Goal: Task Accomplishment & Management: Manage account settings

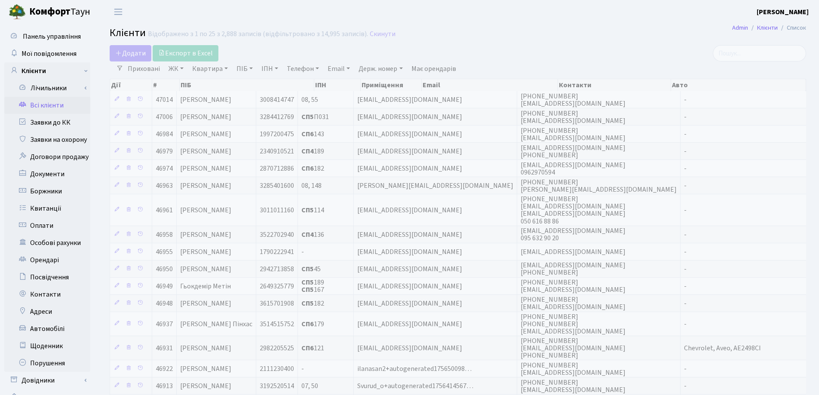
select select "25"
click at [228, 67] on link "Квартира" at bounding box center [210, 68] width 43 height 15
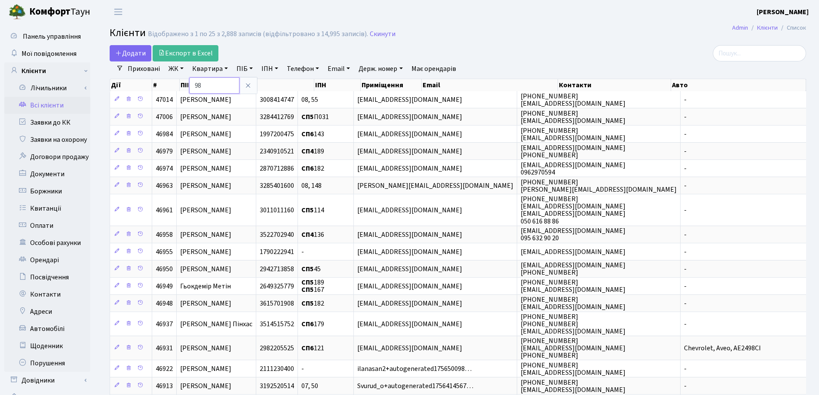
type input "98"
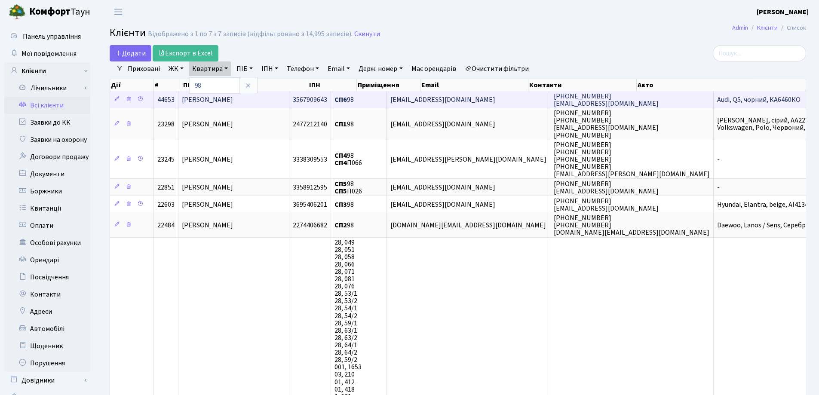
click at [228, 98] on span "[PERSON_NAME]" at bounding box center [207, 99] width 51 height 9
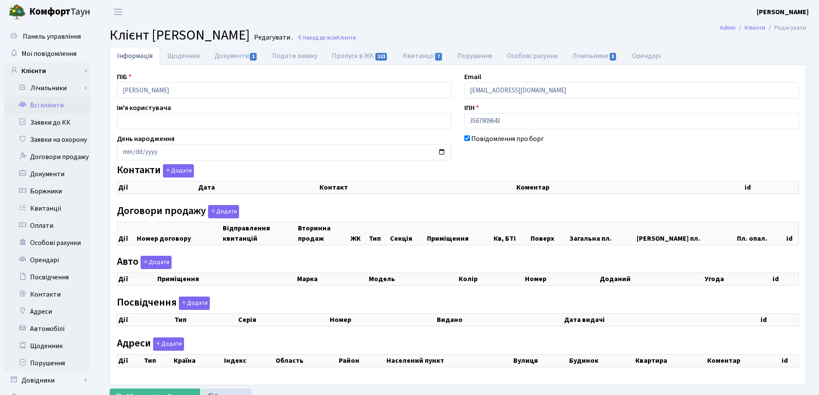
select select "25"
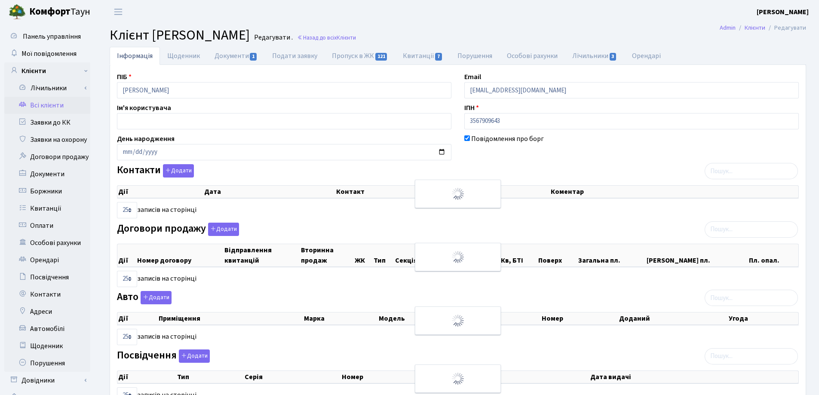
checkbox input "true"
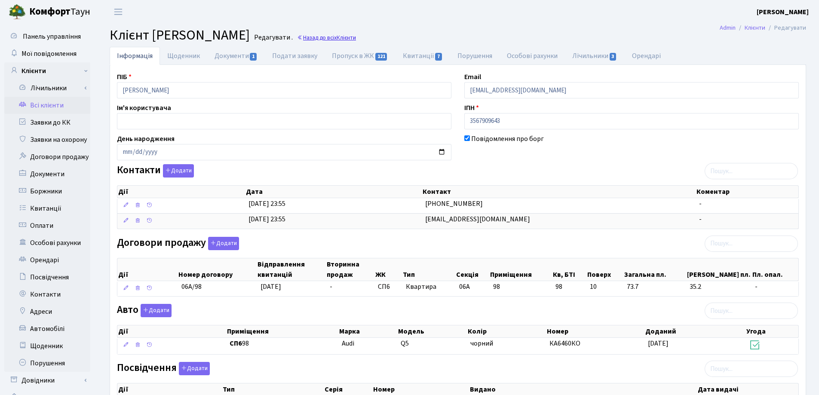
click at [356, 35] on link "Назад до всіх Клієнти" at bounding box center [326, 38] width 59 height 8
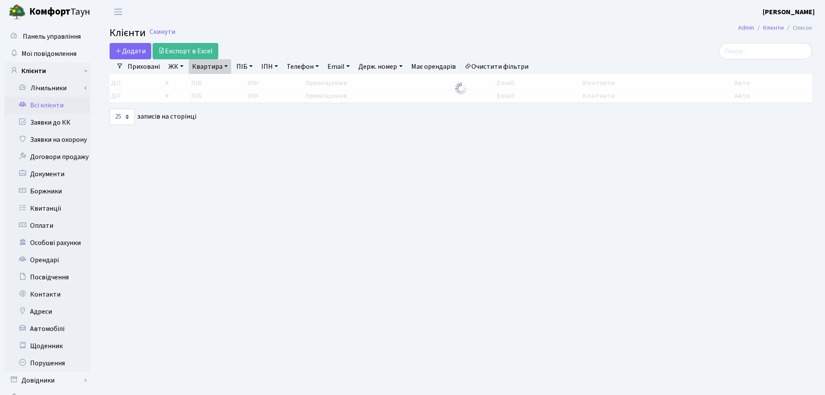
select select "25"
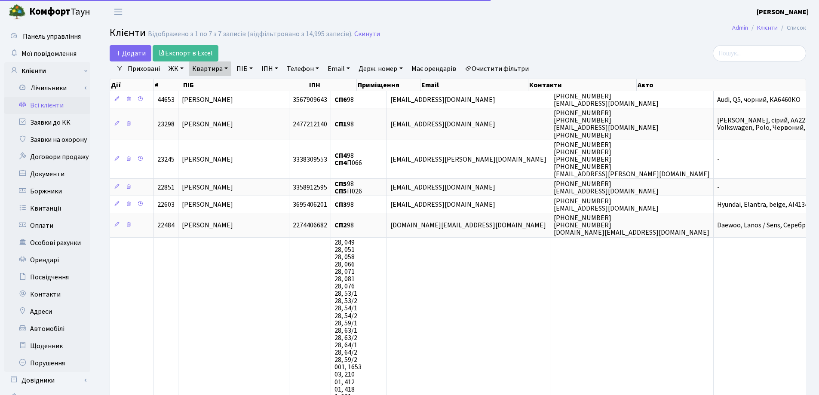
drag, startPoint x: 225, startPoint y: 65, endPoint x: 227, endPoint y: 86, distance: 20.4
click at [226, 65] on link "Квартира" at bounding box center [210, 68] width 43 height 15
click at [227, 90] on input "98" at bounding box center [214, 85] width 50 height 16
type input "9"
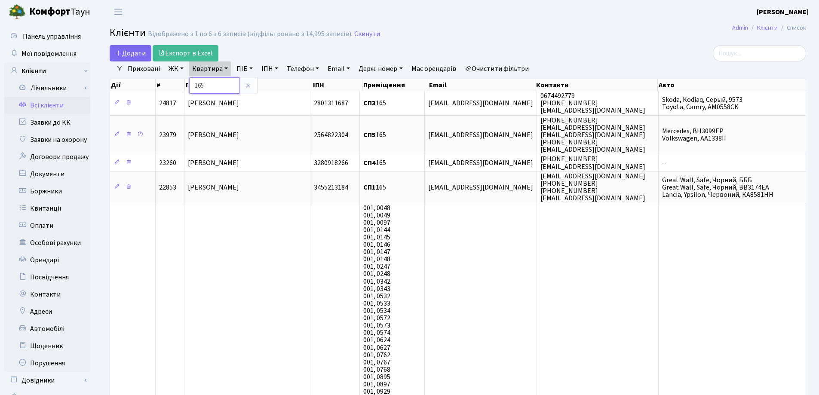
click at [219, 89] on input "165" at bounding box center [214, 85] width 50 height 16
type input "1"
type input "212"
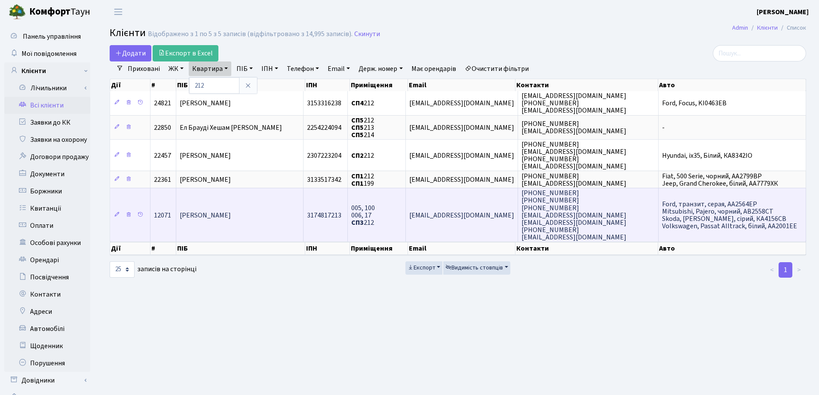
click at [273, 198] on td "Назаренко Дмитро Володимирович" at bounding box center [239, 215] width 127 height 54
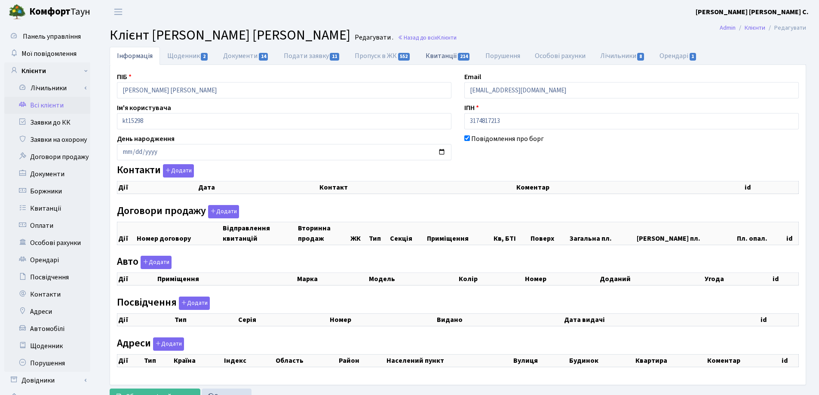
checkbox input "true"
select select "25"
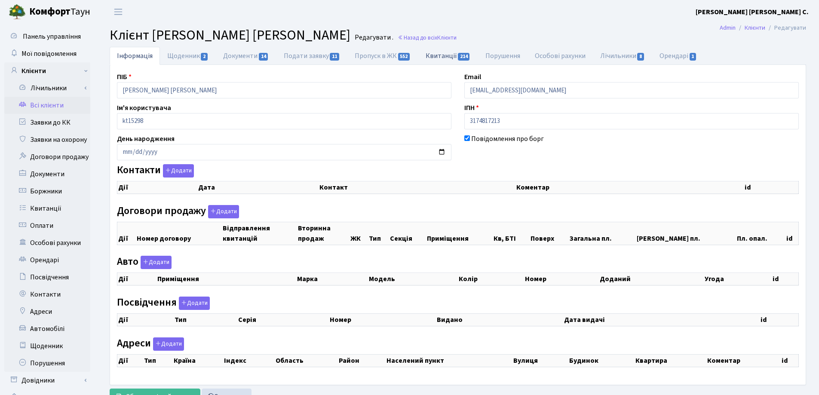
select select "25"
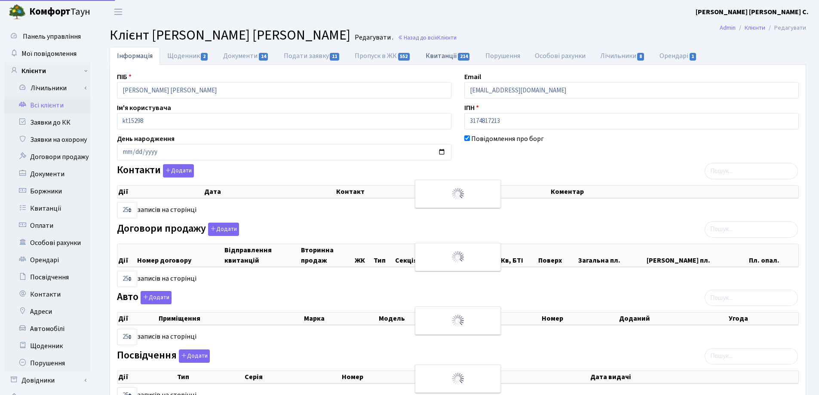
click at [434, 55] on link "Квитанції 214" at bounding box center [448, 56] width 60 height 18
select select "25"
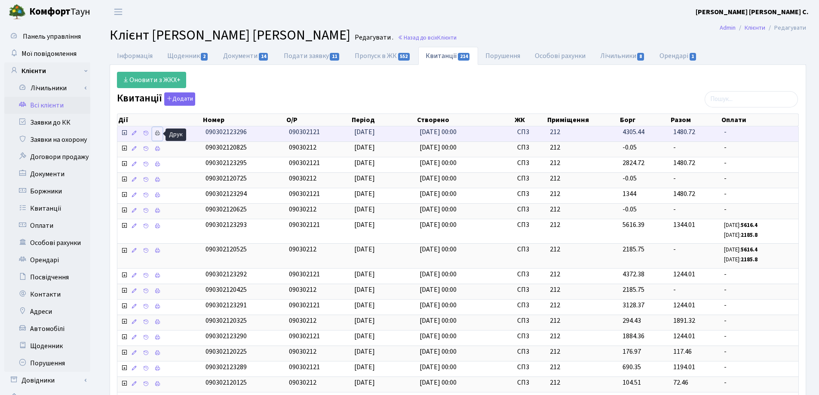
click at [158, 132] on icon at bounding box center [157, 133] width 6 height 6
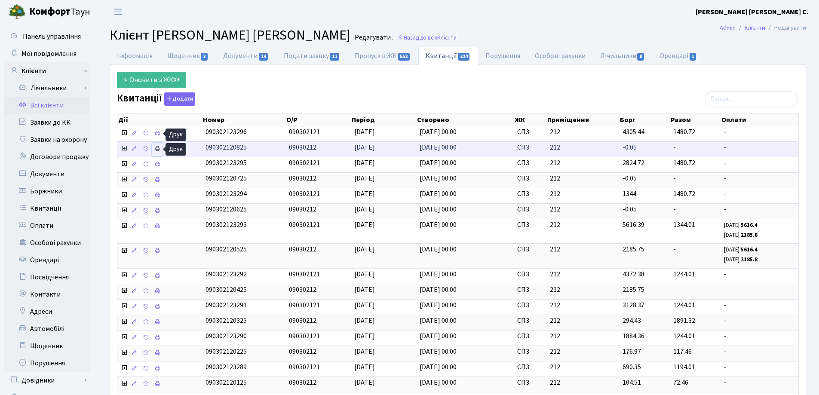
click at [157, 147] on icon at bounding box center [157, 149] width 6 height 6
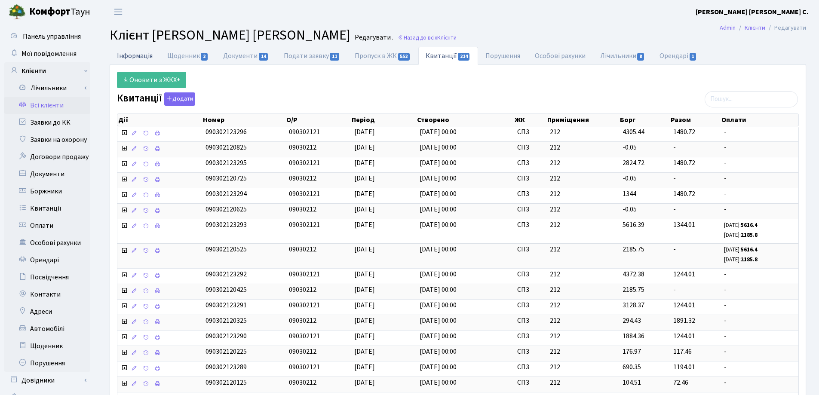
click at [140, 57] on link "Інформація" at bounding box center [135, 56] width 50 height 18
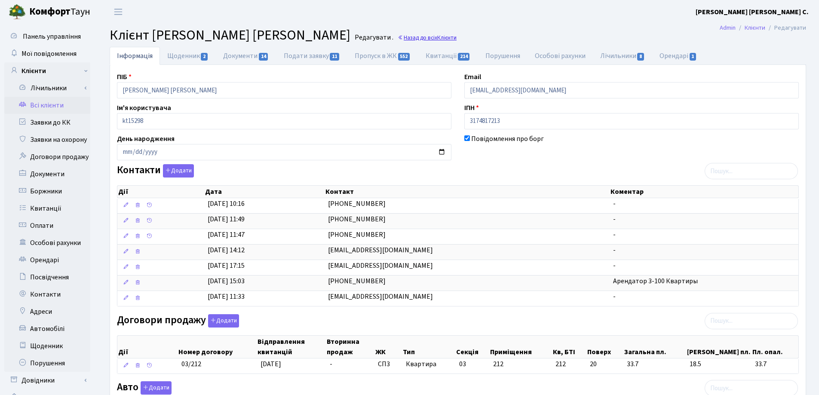
click at [450, 39] on link "Назад до всіх Клієнти" at bounding box center [427, 38] width 59 height 8
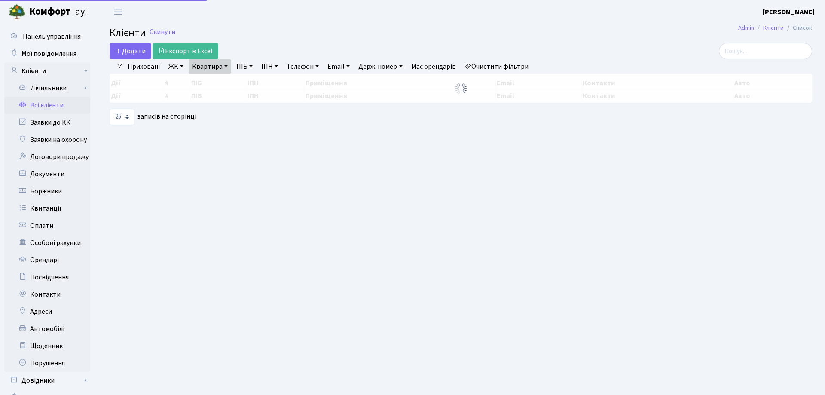
select select "25"
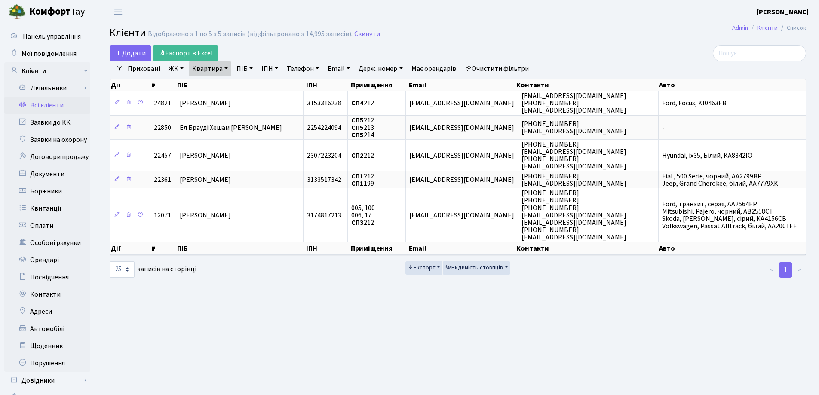
click at [227, 67] on link "Квартира" at bounding box center [210, 68] width 43 height 15
click at [225, 85] on input "212" at bounding box center [214, 85] width 50 height 16
type input "2"
type input "304"
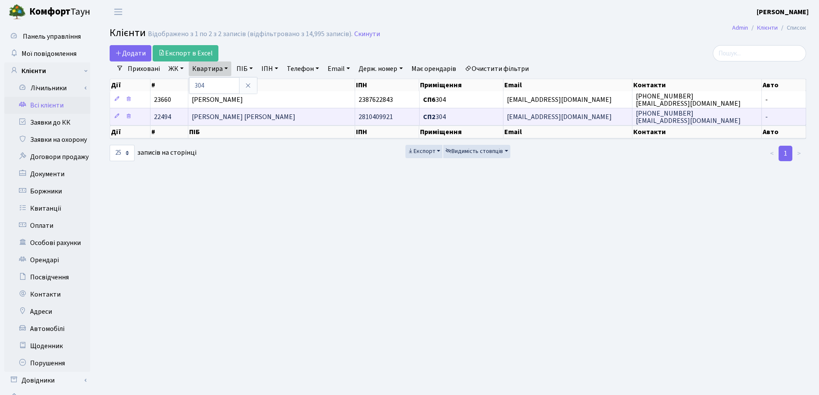
click at [292, 116] on span "Коцюбейник Марина Миколаївна" at bounding box center [244, 116] width 104 height 9
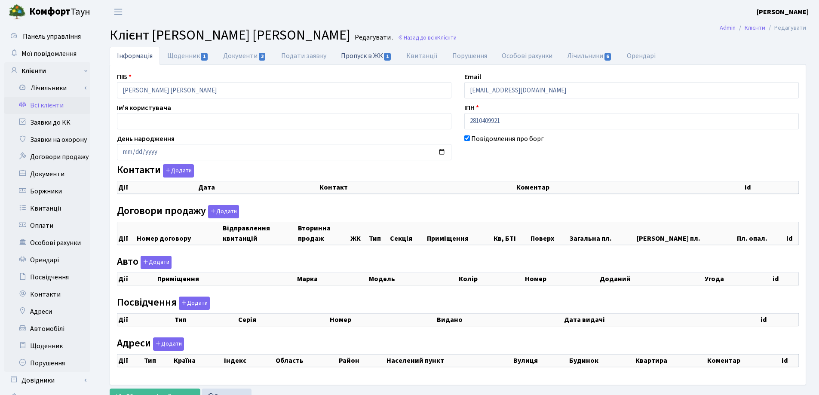
checkbox input "true"
select select "25"
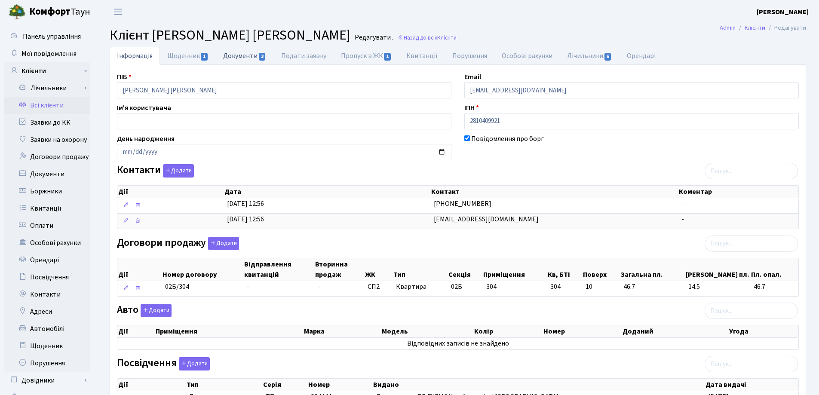
click at [247, 55] on link "Документи 3" at bounding box center [245, 56] width 58 height 18
select select "25"
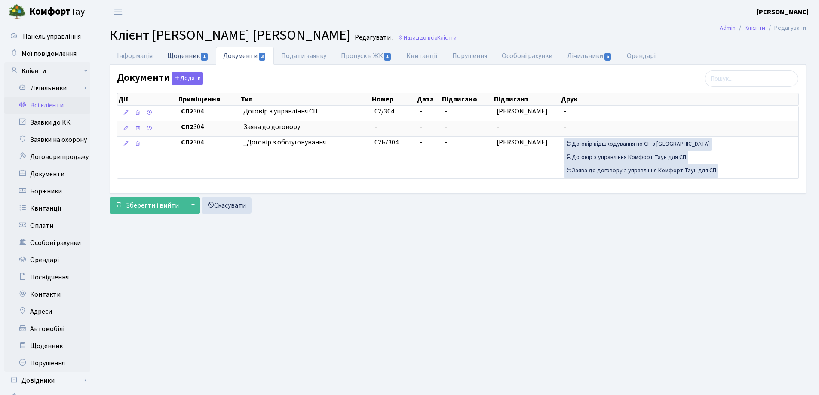
click at [191, 55] on link "Щоденник 1" at bounding box center [188, 56] width 56 height 18
select select "25"
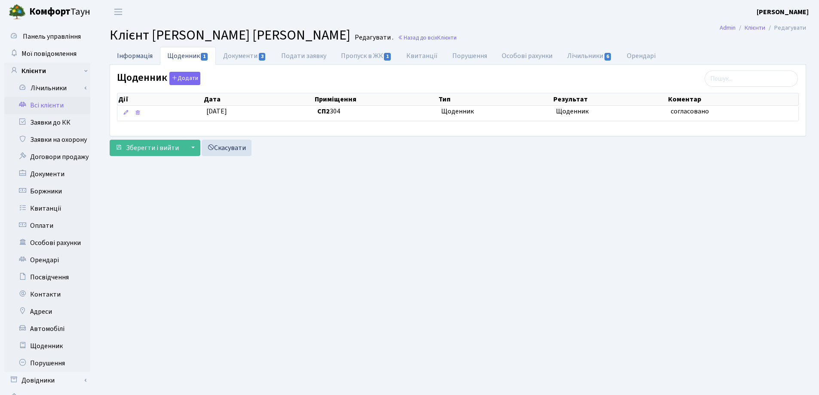
click at [121, 55] on link "Інформація" at bounding box center [135, 56] width 50 height 18
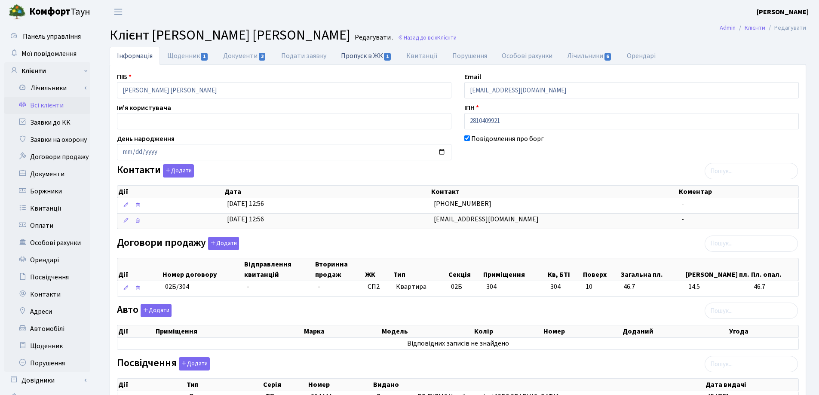
click at [346, 54] on link "Пропуск в ЖК 1" at bounding box center [366, 56] width 65 height 18
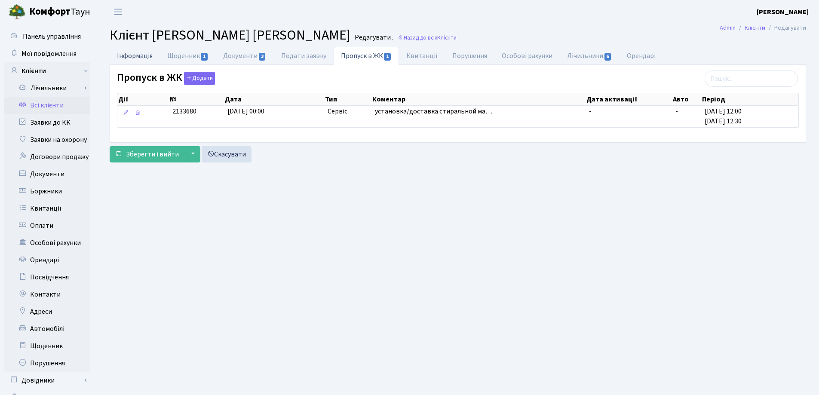
click at [121, 58] on link "Інформація" at bounding box center [135, 56] width 50 height 18
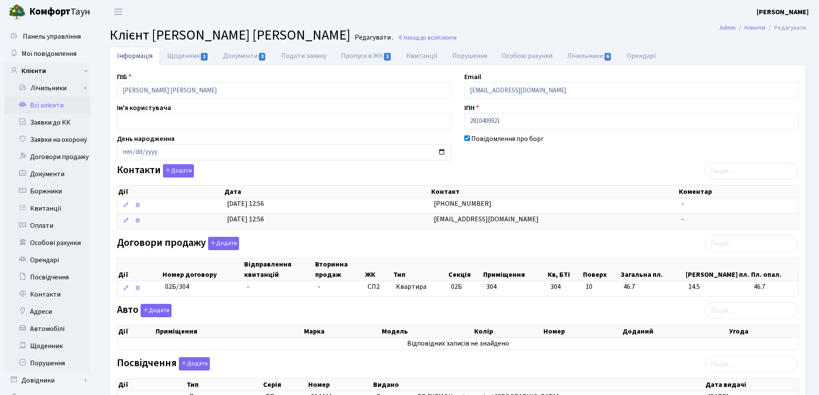
click at [435, 33] on h2 "Клієнт Коцюбейник Марина Миколаївна Редагувати . Назад до всіх Клієнти" at bounding box center [458, 35] width 696 height 16
click at [434, 40] on link "Назад до всіх Клієнти" at bounding box center [427, 38] width 59 height 8
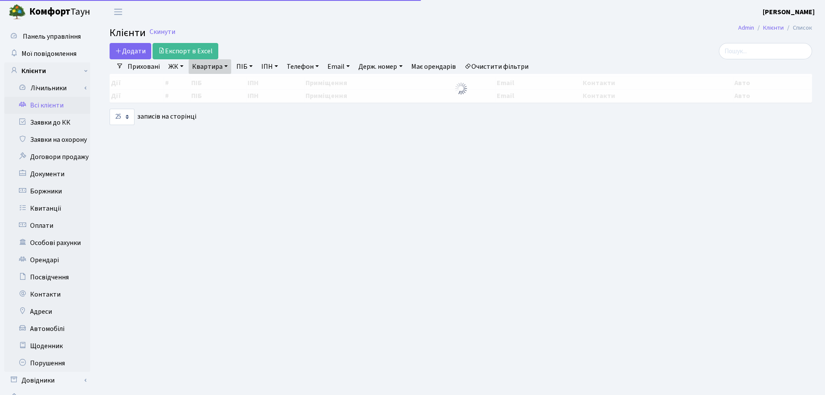
select select "25"
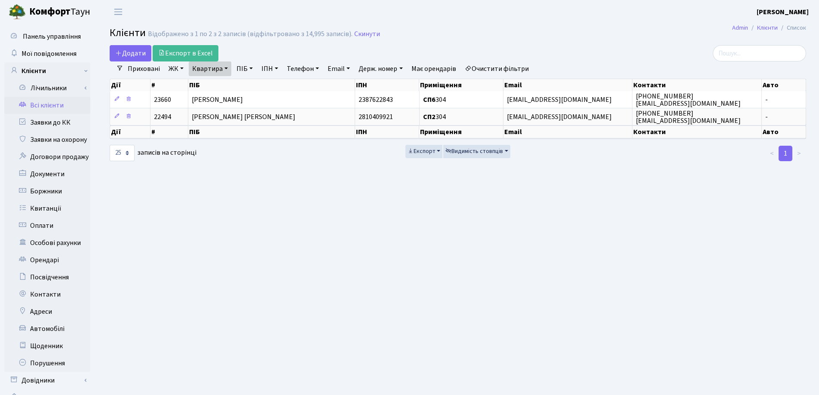
click at [225, 68] on link "Квартира" at bounding box center [210, 68] width 43 height 15
click at [226, 85] on input "304" at bounding box center [214, 85] width 50 height 16
type input "3"
type input "35"
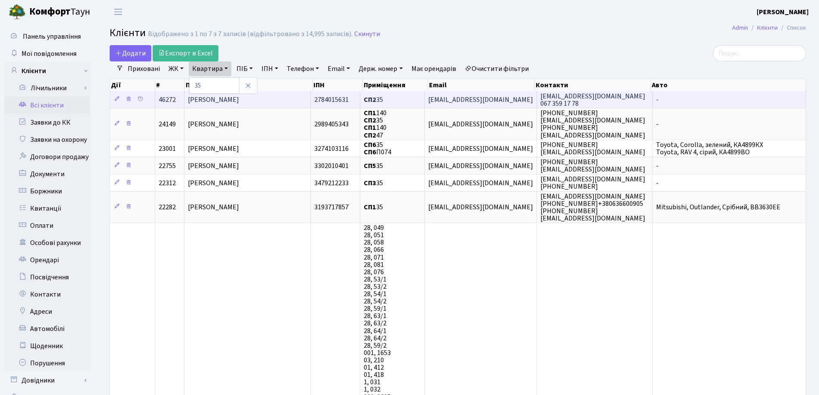
click at [296, 97] on td "[PERSON_NAME]" at bounding box center [247, 99] width 126 height 17
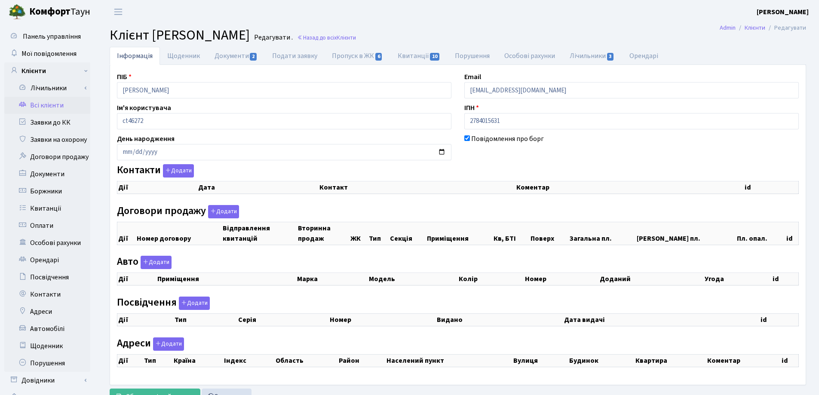
checkbox input "true"
select select "25"
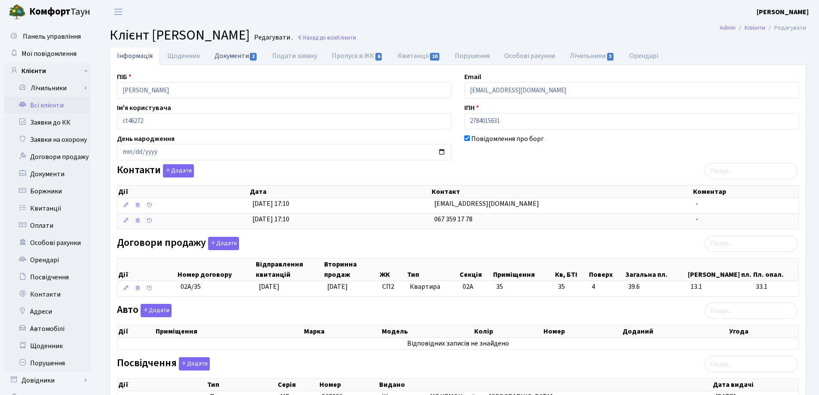
click at [219, 58] on link "Документи 2" at bounding box center [236, 56] width 58 height 18
select select "25"
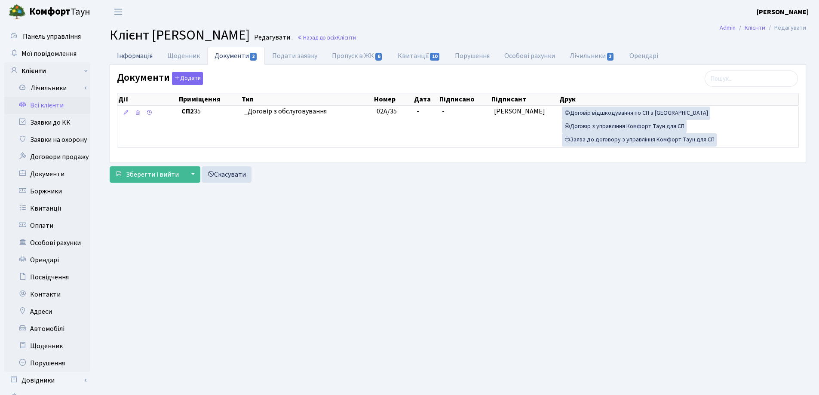
click at [126, 55] on link "Інформація" at bounding box center [135, 56] width 50 height 18
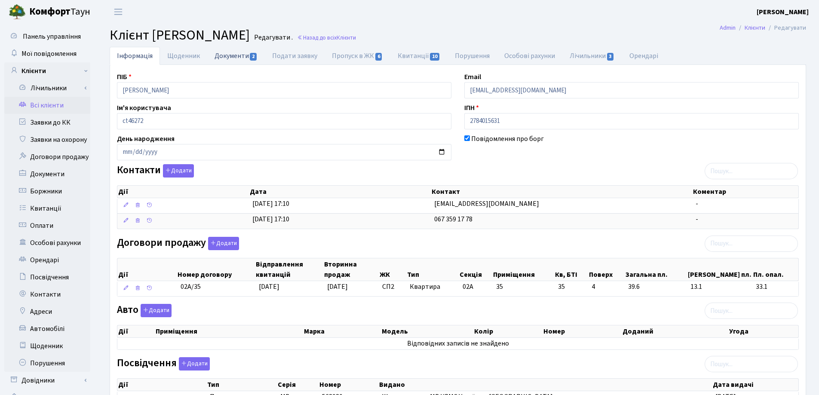
click at [237, 57] on link "Документи 2" at bounding box center [236, 56] width 58 height 18
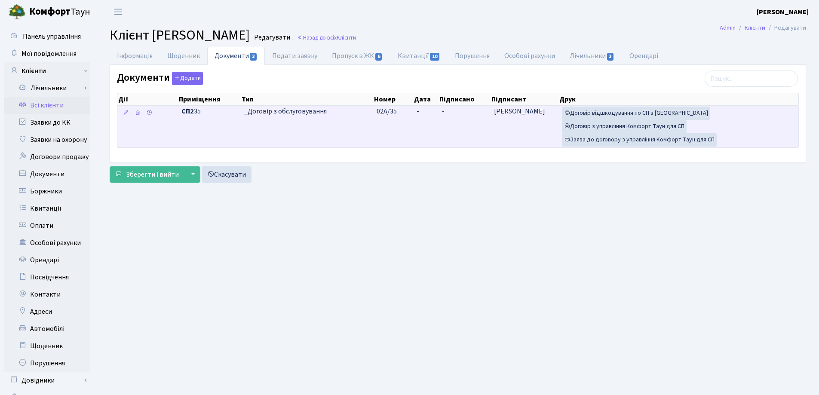
click at [426, 112] on td "-" at bounding box center [425, 127] width 25 height 42
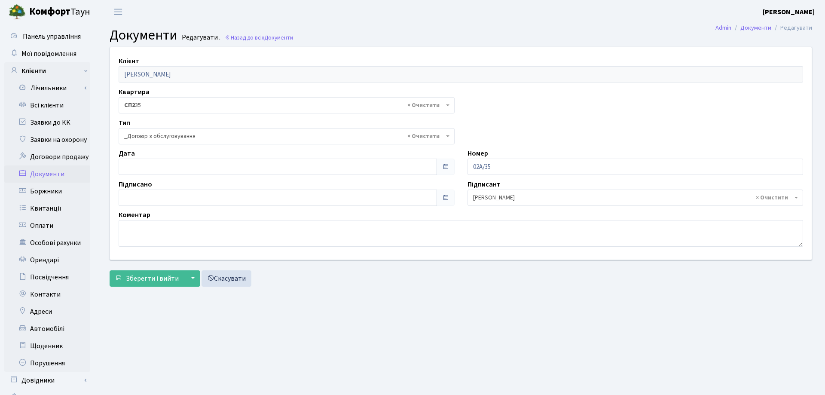
select select "289"
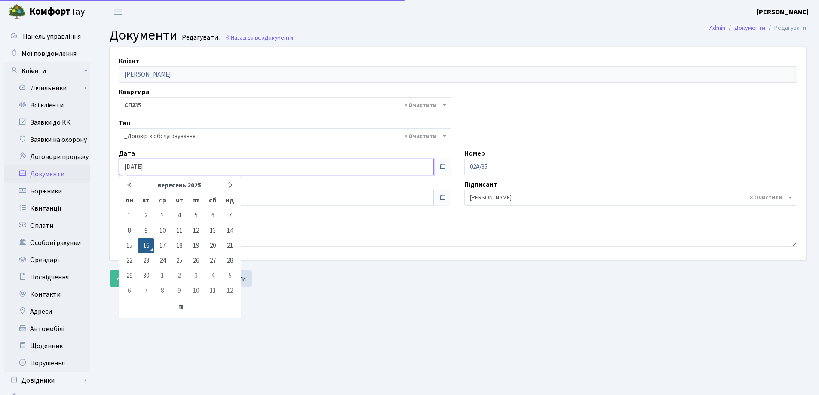
click at [160, 162] on input "[DATE]" at bounding box center [276, 167] width 315 height 16
click at [129, 165] on input "[DATE]" at bounding box center [276, 167] width 315 height 16
click at [131, 165] on input "[DATE]" at bounding box center [276, 167] width 315 height 16
click at [139, 167] on input "[DATE]" at bounding box center [276, 167] width 315 height 16
type input "[DATE]"
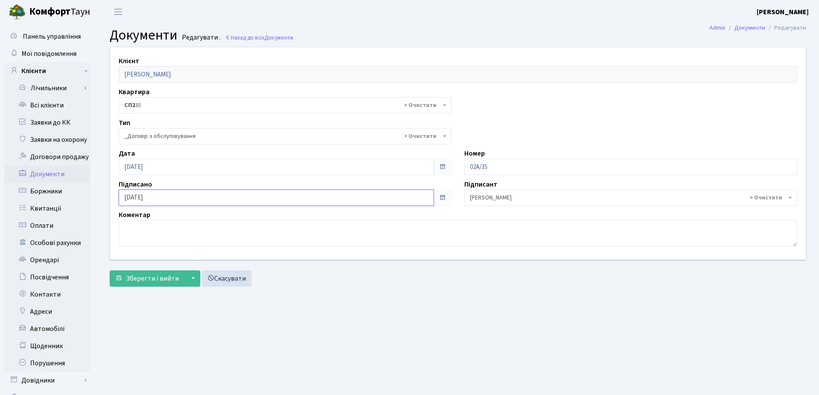
click at [147, 199] on input "[DATE]" at bounding box center [276, 198] width 315 height 16
click at [129, 197] on input "[DATE]" at bounding box center [276, 198] width 315 height 16
click at [138, 198] on input "[DATE]" at bounding box center [276, 198] width 315 height 16
type input "[DATE]"
click at [153, 277] on span "Зберегти і вийти" at bounding box center [152, 278] width 53 height 9
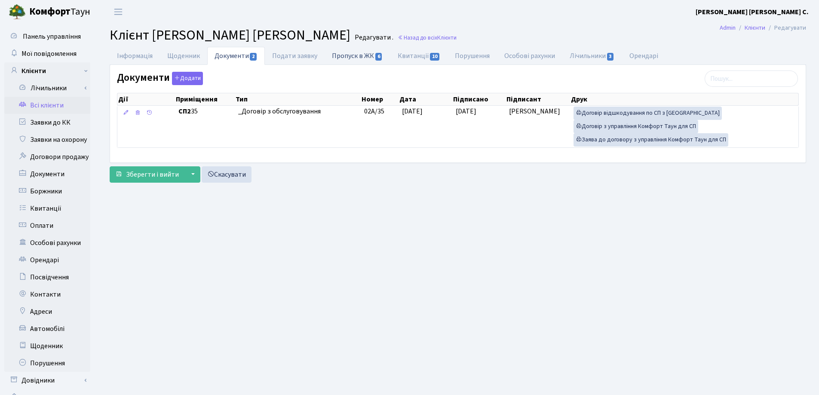
click at [343, 59] on link "Пропуск в ЖК 6" at bounding box center [357, 56] width 65 height 18
select select "25"
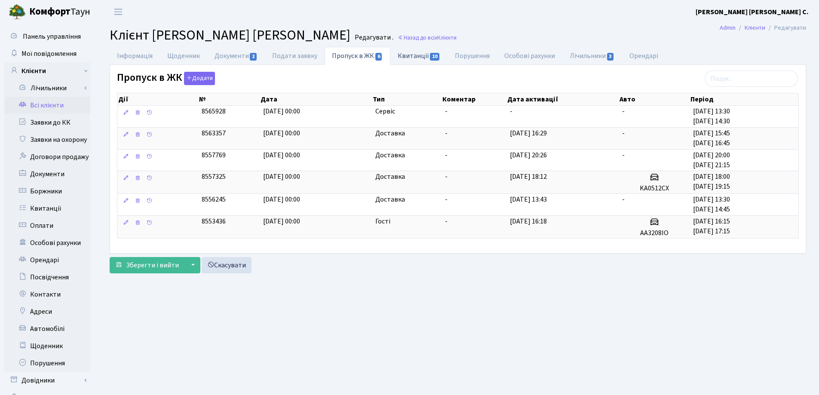
click at [406, 58] on link "Квитанції 10" at bounding box center [418, 56] width 57 height 18
select select "25"
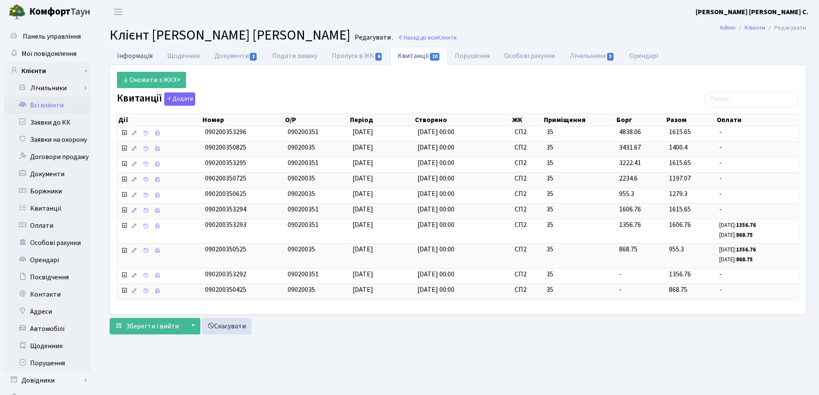
click at [130, 56] on link "Інформація" at bounding box center [135, 56] width 50 height 18
select select "25"
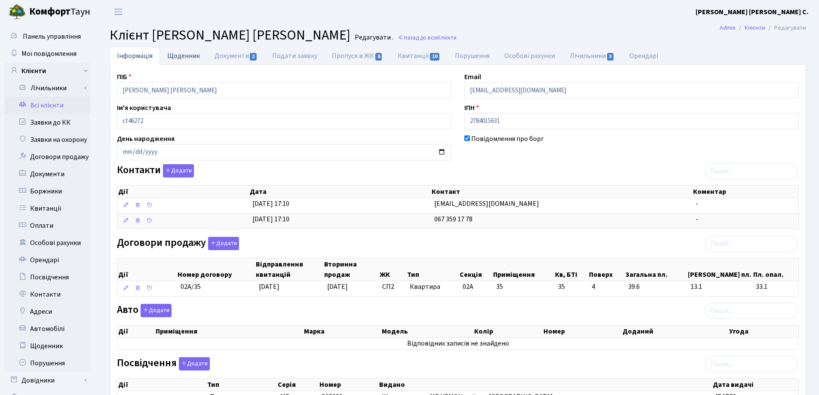
click at [181, 52] on link "Щоденник" at bounding box center [183, 56] width 47 height 18
select select "25"
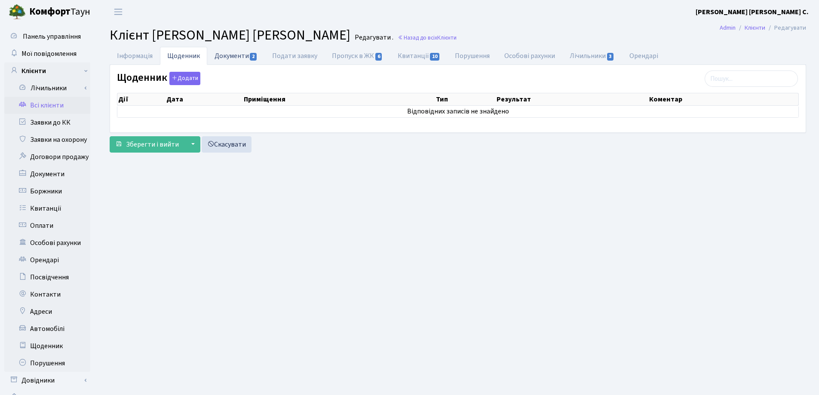
click at [228, 53] on link "Документи 2" at bounding box center [236, 56] width 58 height 18
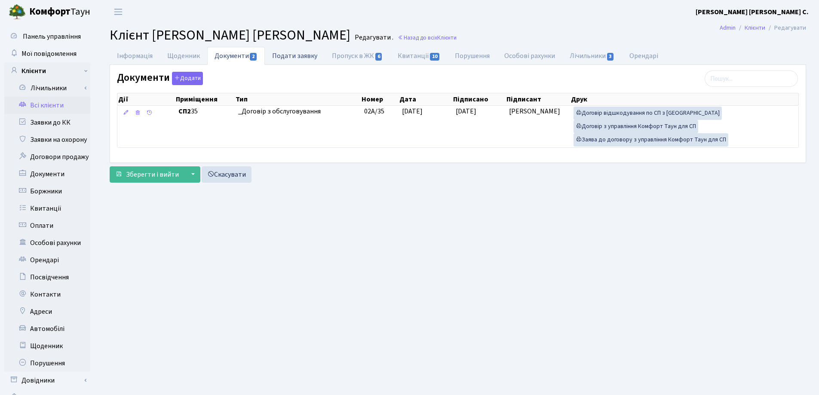
click at [285, 55] on link "Подати заявку" at bounding box center [295, 56] width 60 height 18
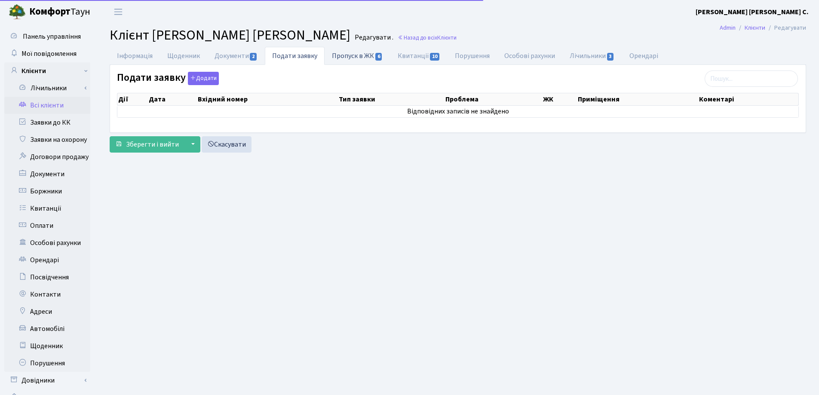
click at [347, 55] on link "Пропуск в ЖК 6" at bounding box center [357, 56] width 65 height 18
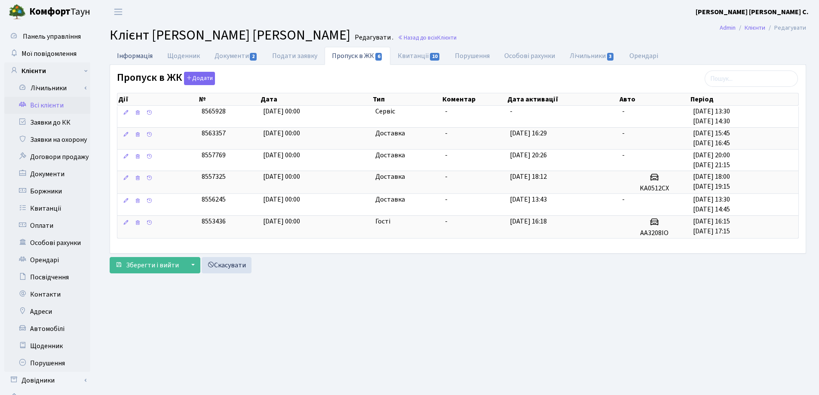
click at [140, 55] on link "Інформація" at bounding box center [135, 56] width 50 height 18
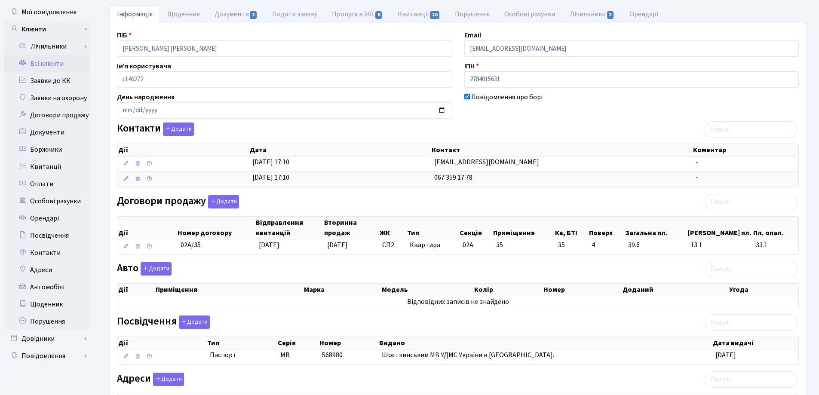
scroll to position [129, 0]
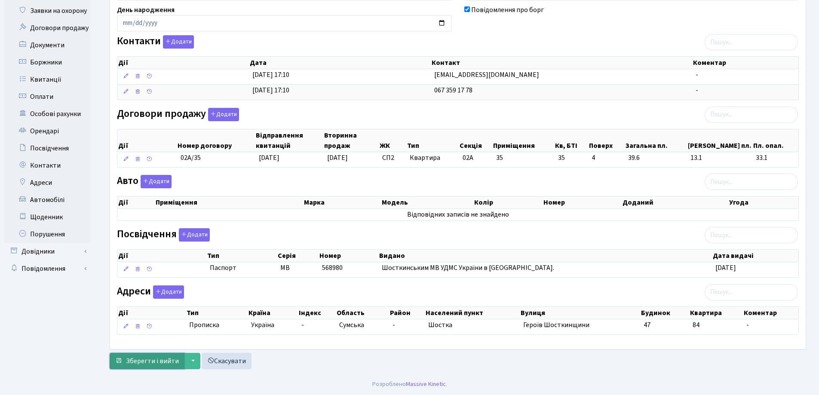
click at [140, 358] on span "Зберегти і вийти" at bounding box center [152, 360] width 53 height 9
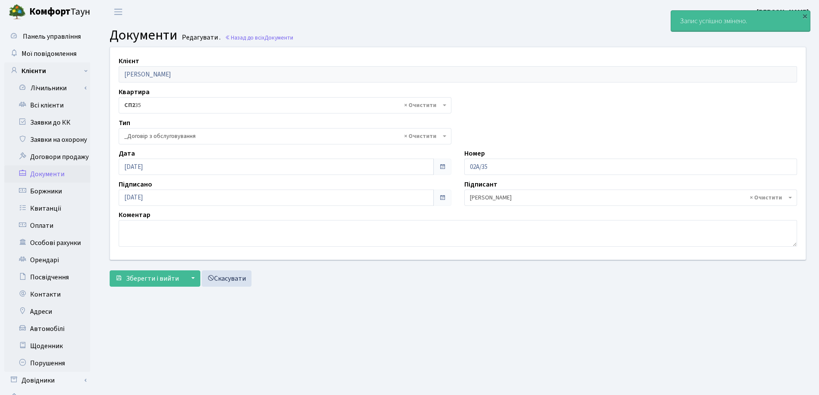
select select "289"
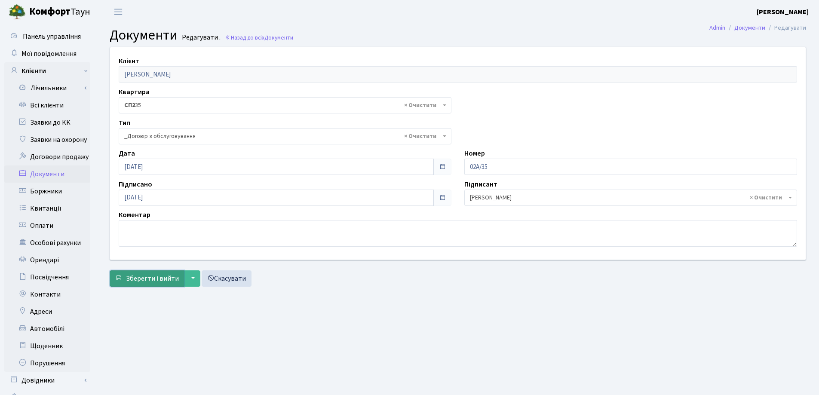
click at [145, 275] on span "Зберегти і вийти" at bounding box center [152, 278] width 53 height 9
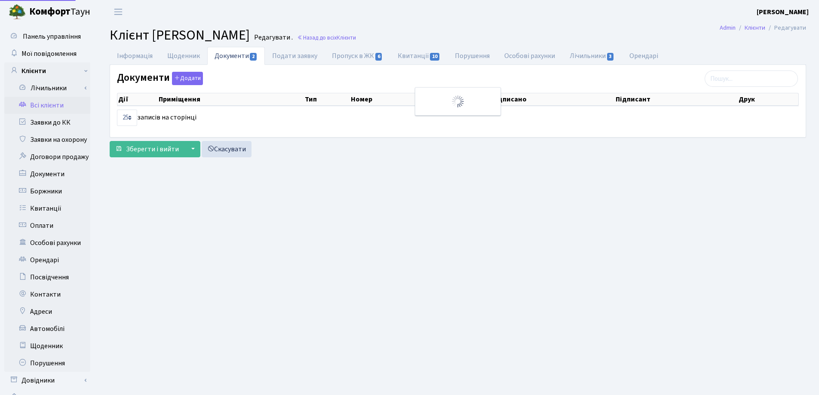
click at [58, 105] on link "Всі клієнти" at bounding box center [47, 105] width 86 height 17
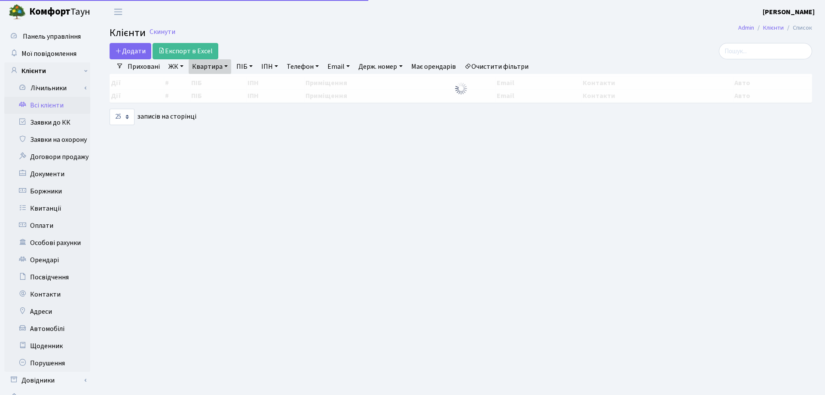
select select "25"
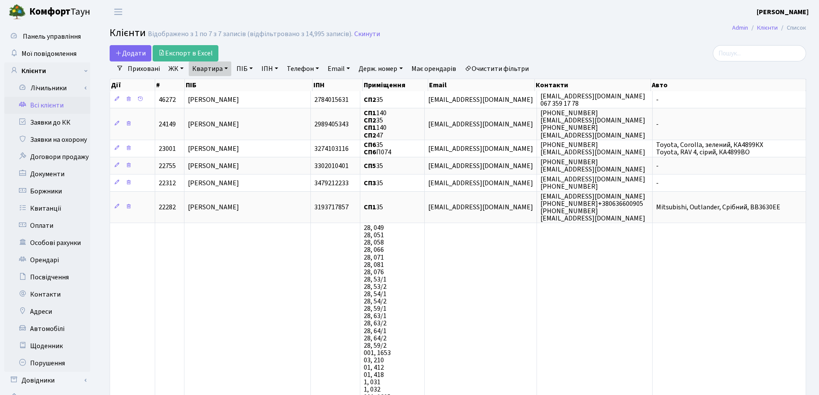
click at [225, 67] on link "Квартира" at bounding box center [210, 68] width 43 height 15
drag, startPoint x: 246, startPoint y: 83, endPoint x: 676, endPoint y: 95, distance: 430.0
click at [247, 84] on icon at bounding box center [248, 85] width 7 height 7
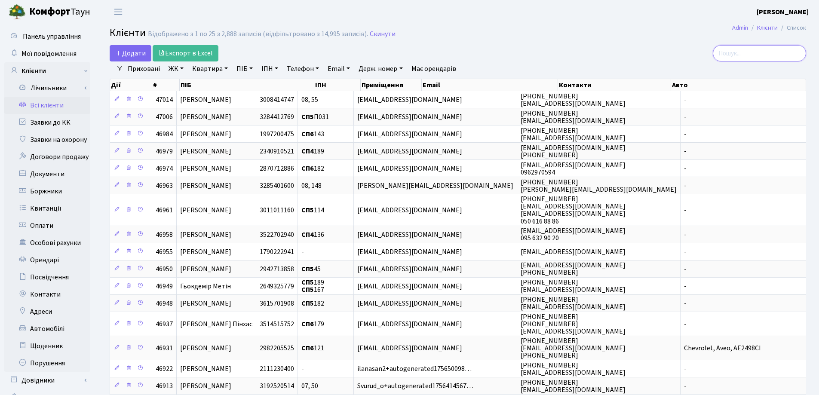
click at [767, 57] on input "search" at bounding box center [759, 53] width 93 height 16
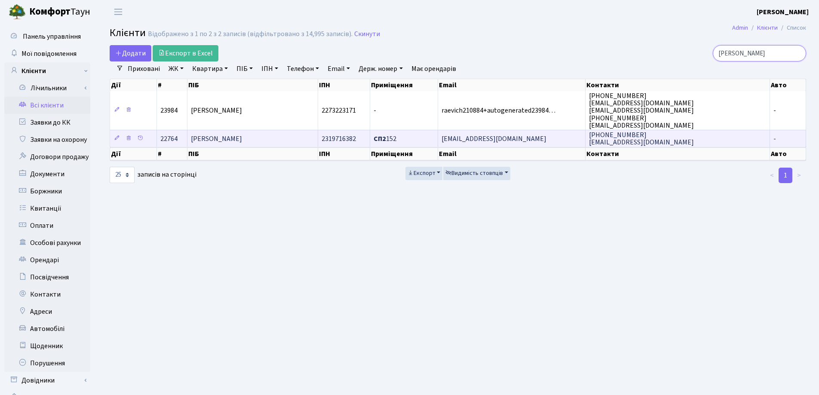
type input "Андре"
click at [242, 140] on span "[PERSON_NAME]" at bounding box center [216, 138] width 51 height 9
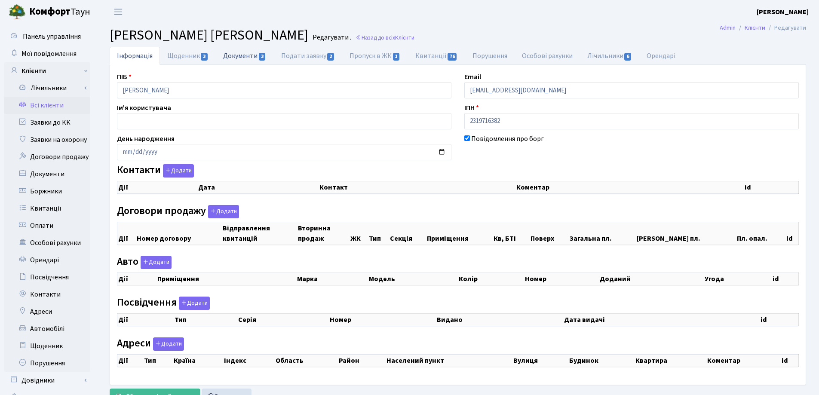
click at [231, 53] on link "Документи 3" at bounding box center [245, 56] width 58 height 18
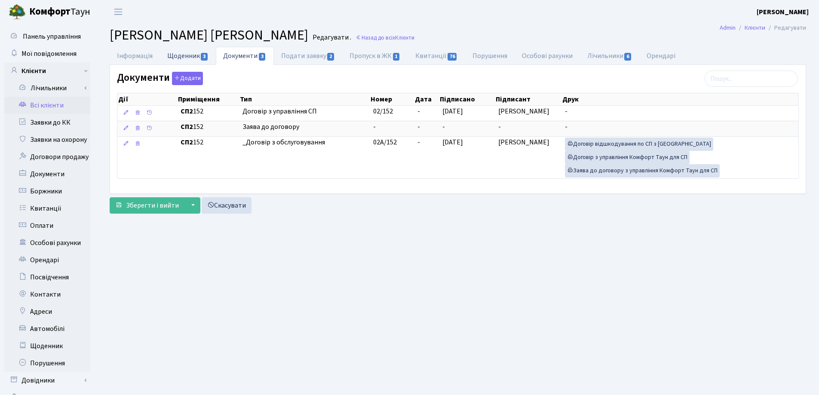
click at [188, 56] on link "Щоденник 3" at bounding box center [188, 56] width 56 height 18
select select "25"
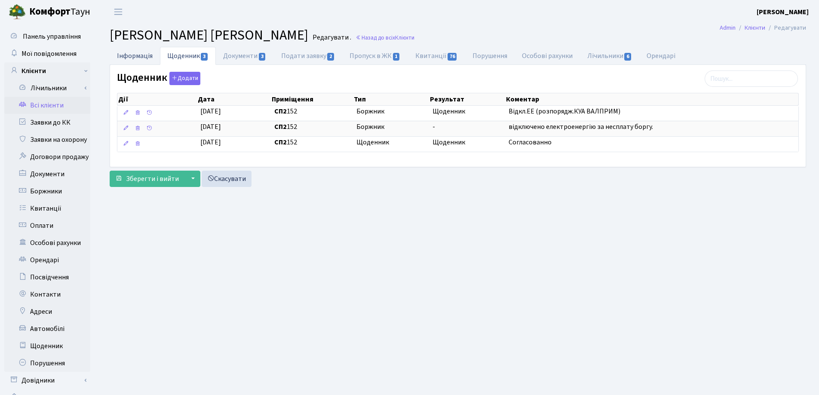
click at [130, 56] on link "Інформація" at bounding box center [135, 56] width 50 height 18
select select "25"
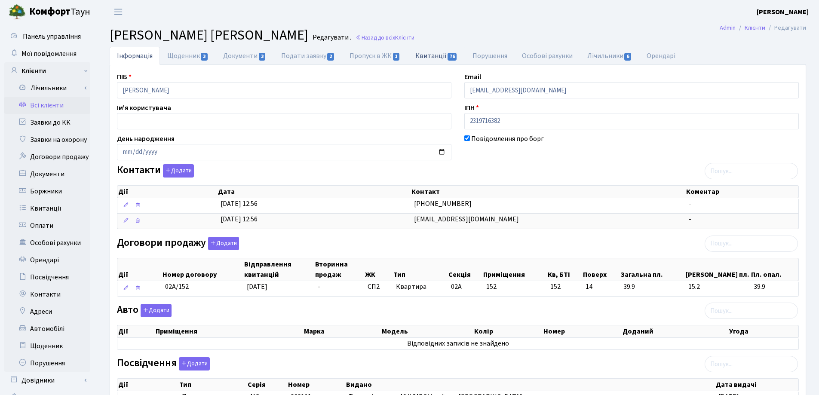
click at [431, 55] on link "Квитанції 76" at bounding box center [436, 56] width 57 height 18
select select "25"
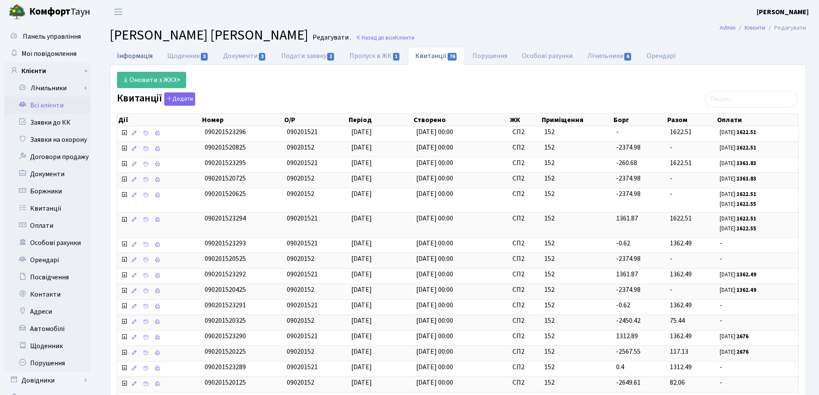
click at [133, 55] on link "Інформація" at bounding box center [135, 56] width 50 height 18
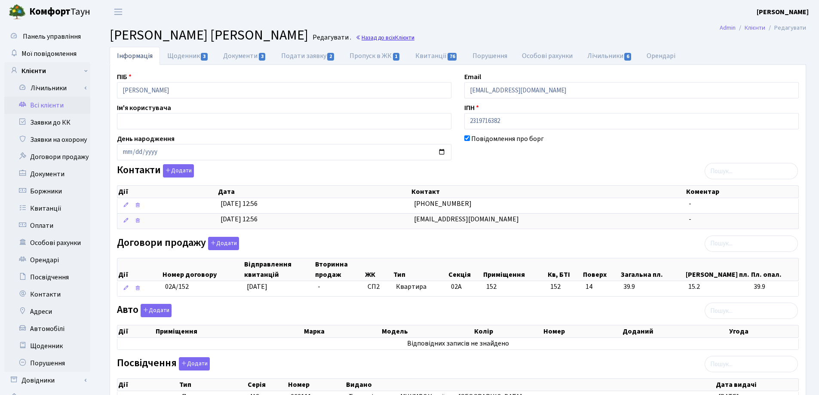
click at [414, 39] on link "Назад до всіх Клієнти" at bounding box center [384, 38] width 59 height 8
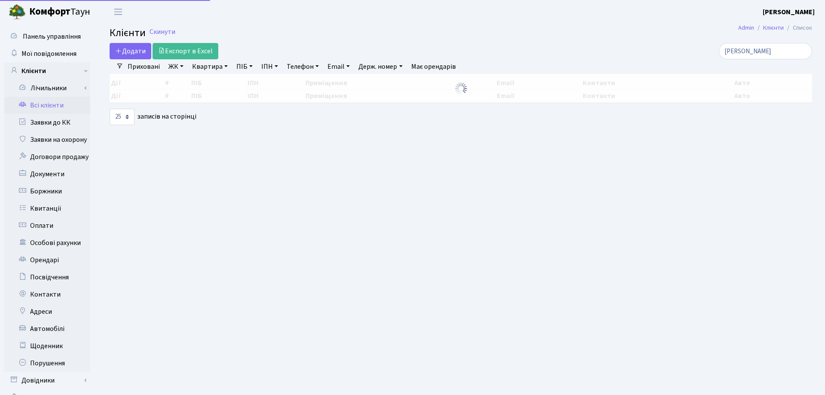
select select "25"
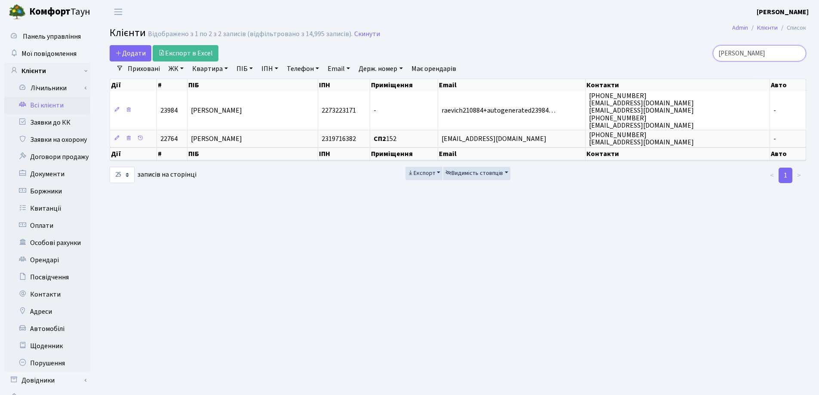
click at [798, 51] on input "[PERSON_NAME]" at bounding box center [759, 53] width 93 height 16
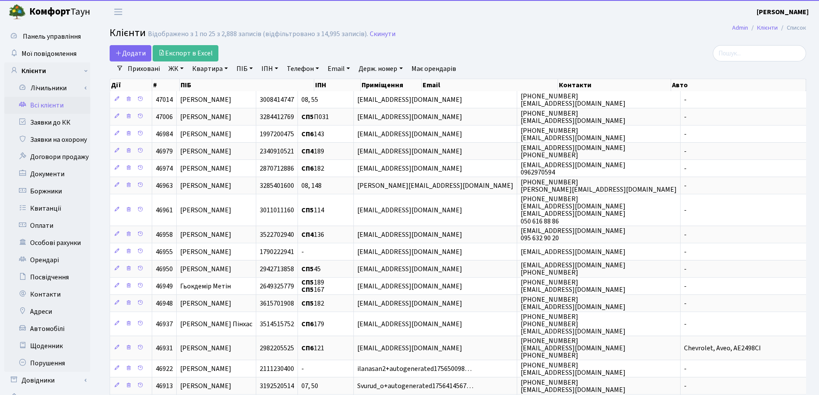
click at [225, 68] on link "Квартира" at bounding box center [210, 68] width 43 height 15
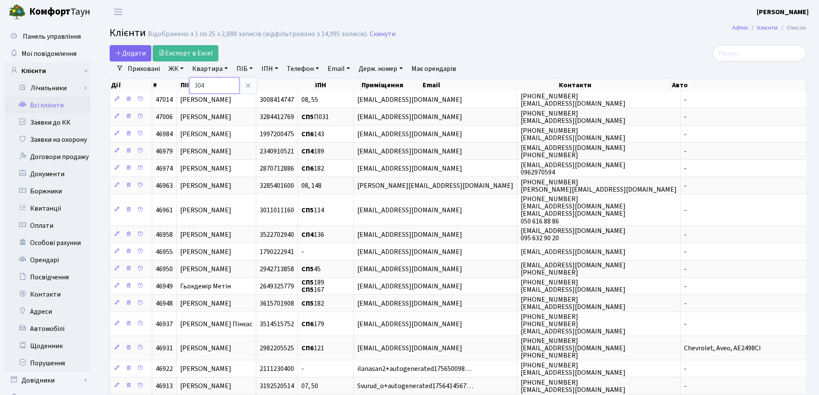
type input "304"
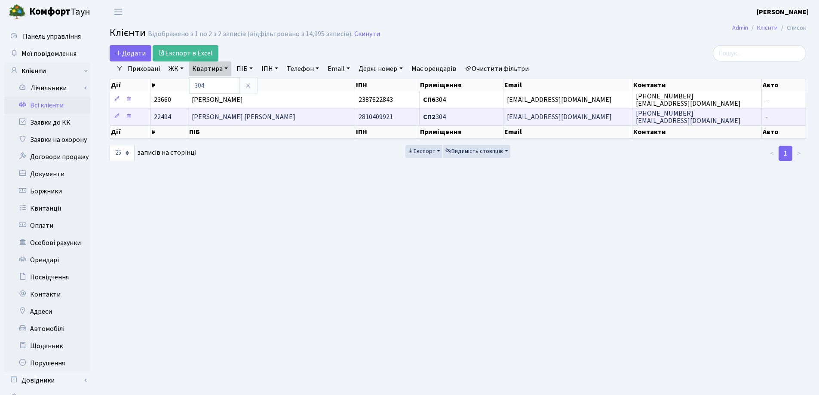
click at [304, 111] on td "[PERSON_NAME] [PERSON_NAME]" at bounding box center [271, 116] width 167 height 17
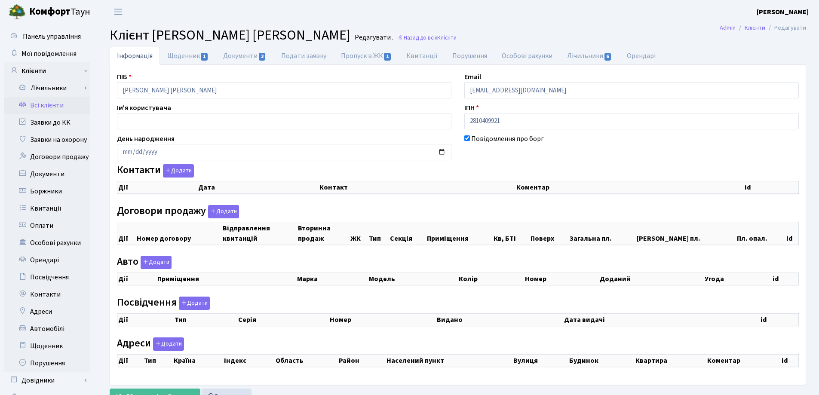
checkbox input "true"
select select "25"
